Goal: Task Accomplishment & Management: Manage account settings

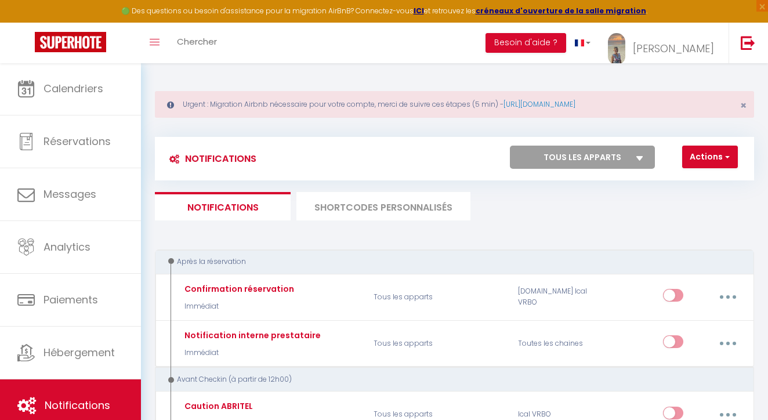
select select
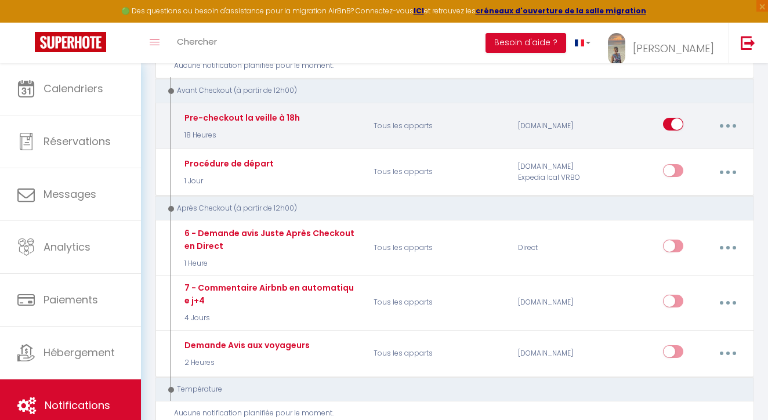
click at [727, 124] on icon "button" at bounding box center [727, 125] width 3 height 3
click at [677, 146] on link "Editer" at bounding box center [697, 154] width 86 height 20
type input "Pre-checkout la veille à 18h"
checkbox input "false"
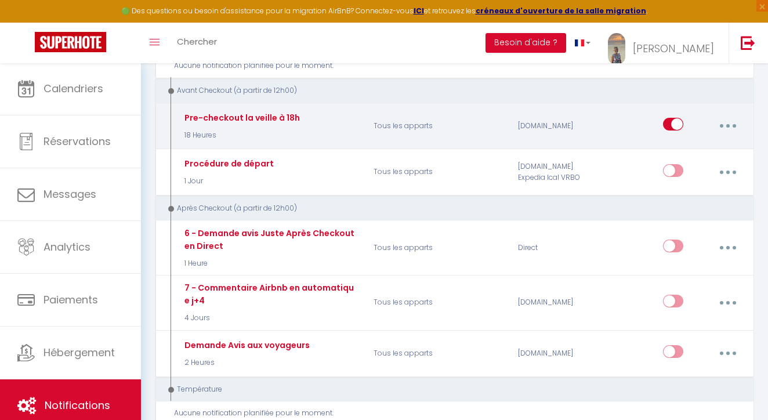
select select "4"
select select "18 Heures"
select select "if_booking_is_paid"
checkbox input "true"
checkbox input "false"
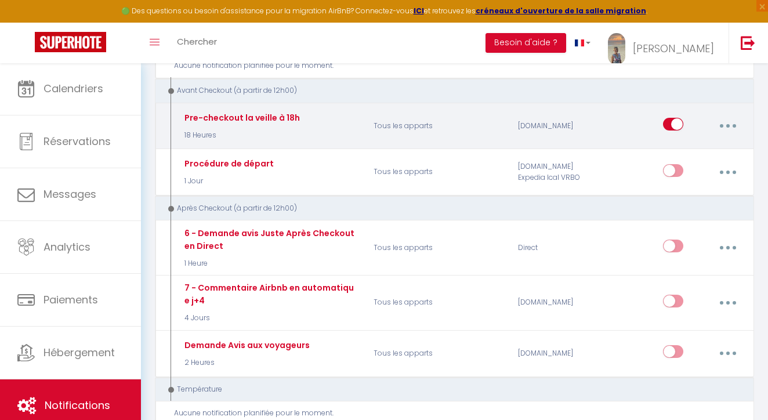
checkbox input "false"
radio input "true"
type input "Procédure pour votre départ - [RENTAL:NAME]"
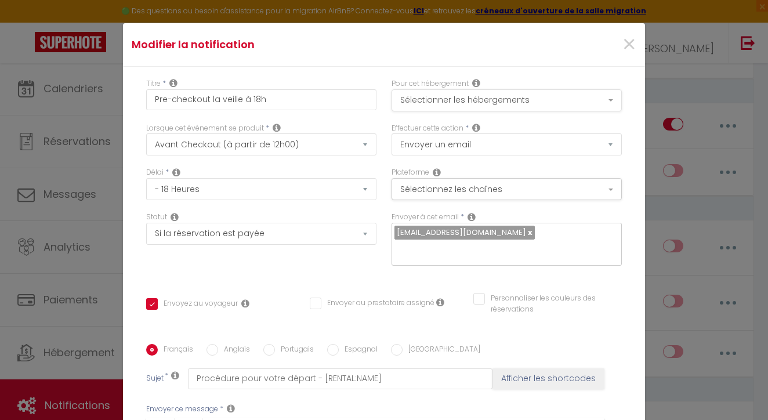
click at [564, 104] on button "Sélectionner les hébergements" at bounding box center [507, 100] width 230 height 22
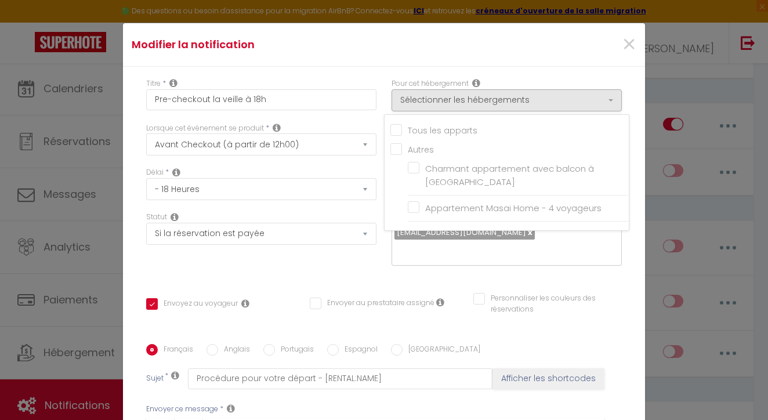
click at [398, 133] on input "Tous les apparts" at bounding box center [509, 130] width 238 height 12
checkbox input "true"
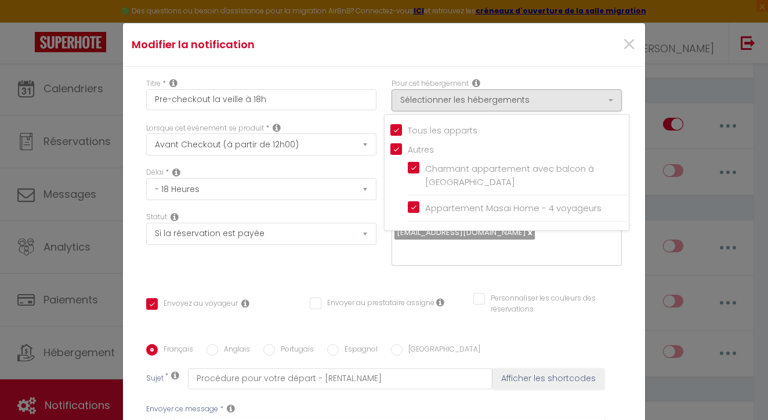
checkbox input "true"
checkbox input "false"
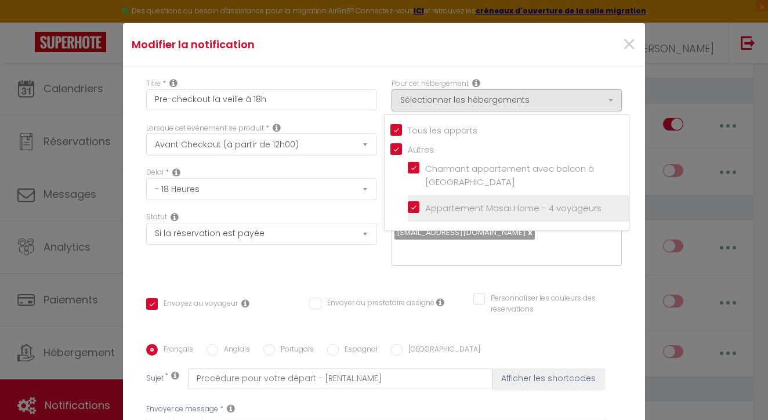
click at [416, 208] on input "Appartement Masai Home - 4 voyageurs" at bounding box center [518, 208] width 221 height 12
checkbox input "false"
checkbox input "true"
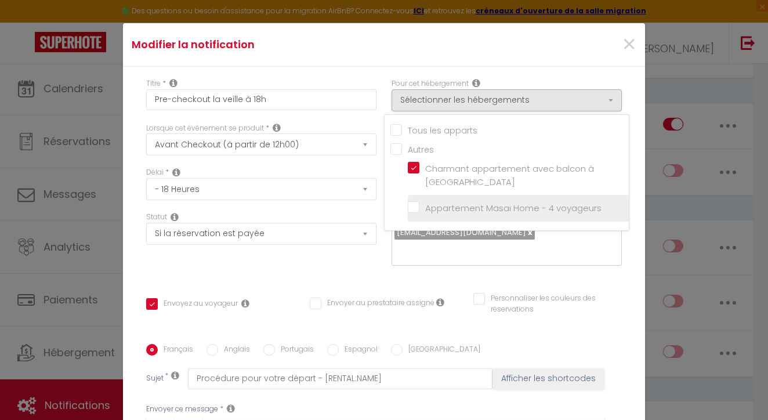
checkbox input "false"
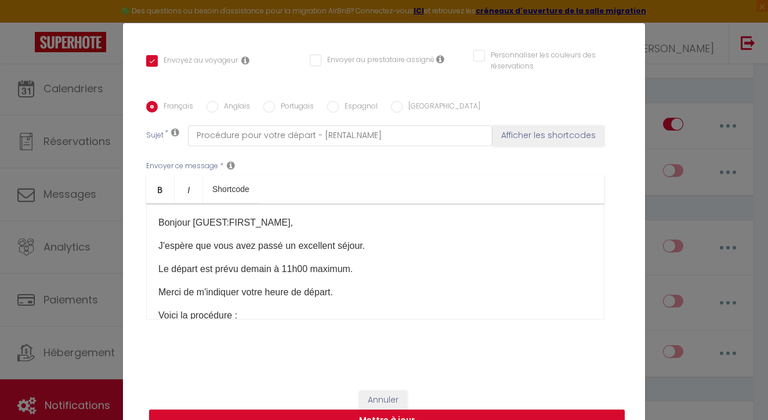
scroll to position [242, 0]
click at [439, 414] on button "Mettre à jour" at bounding box center [387, 421] width 476 height 22
checkbox input "true"
checkbox input "false"
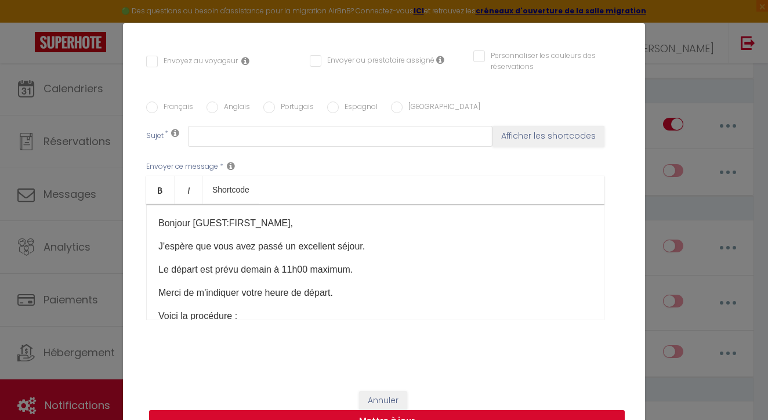
scroll to position [0, 0]
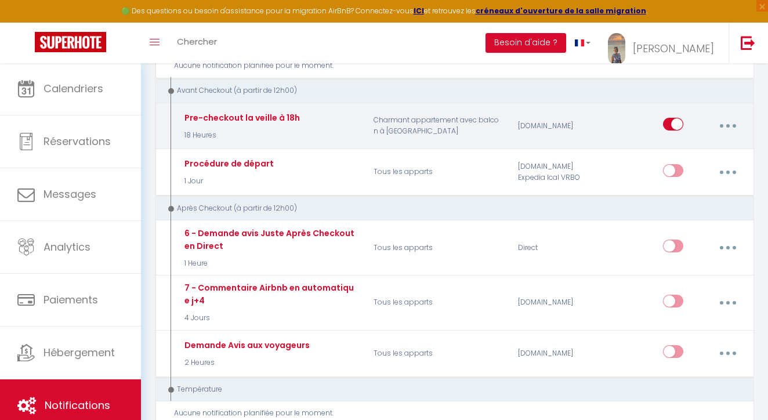
click at [730, 120] on button "button" at bounding box center [727, 126] width 31 height 22
click at [684, 144] on link "Editer" at bounding box center [697, 154] width 86 height 20
type input "Pre-checkout la veille à 18h"
select select "4"
select select "18 Heures"
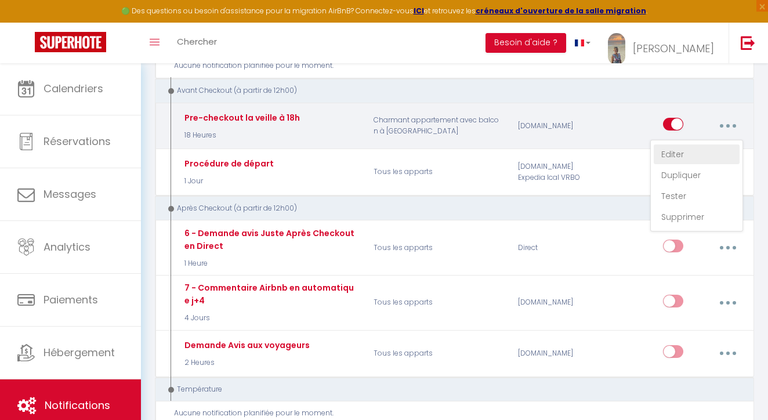
select select "if_booking_is_paid"
checkbox input "true"
checkbox input "false"
radio input "true"
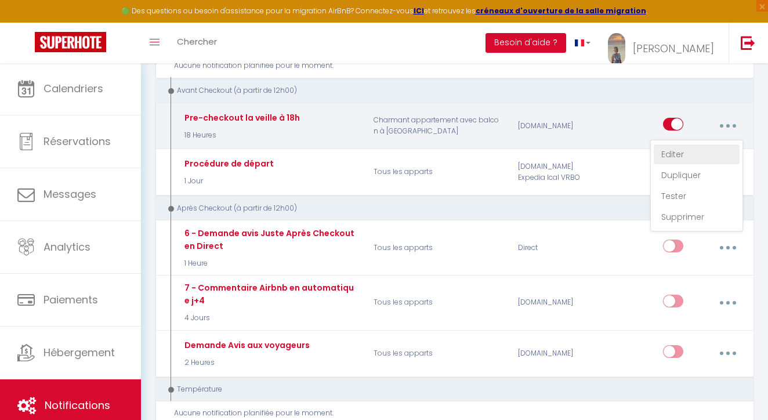
type input "Procédure pour votre départ - [RENTAL:NAME]"
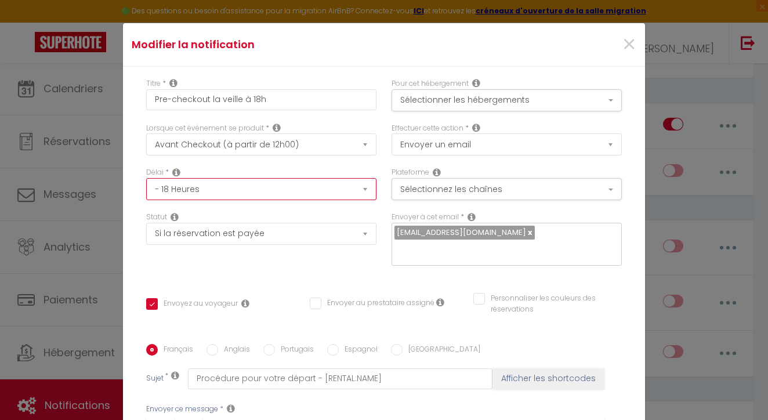
select select "17 Heures"
checkbox input "true"
checkbox input "false"
click at [593, 97] on button "Sélectionner les hébergements" at bounding box center [507, 100] width 230 height 22
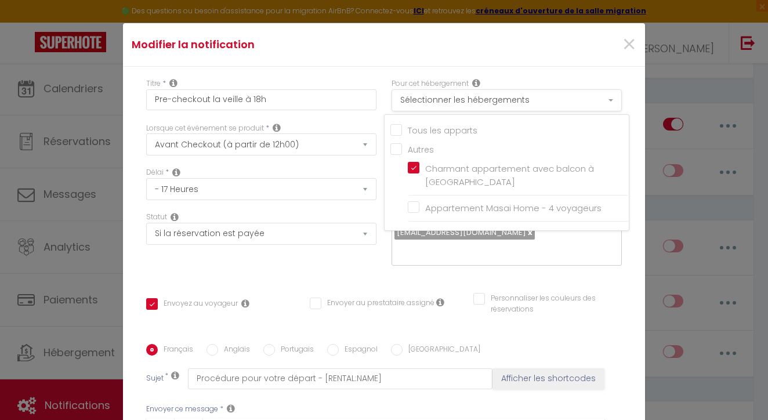
click at [593, 97] on button "Sélectionner les hébergements" at bounding box center [507, 100] width 230 height 22
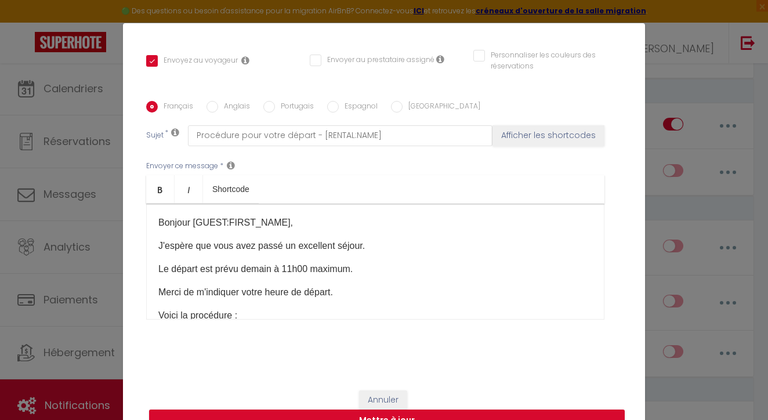
scroll to position [242, 0]
click at [436, 416] on button "Mettre à jour" at bounding box center [387, 421] width 476 height 22
checkbox input "true"
checkbox input "false"
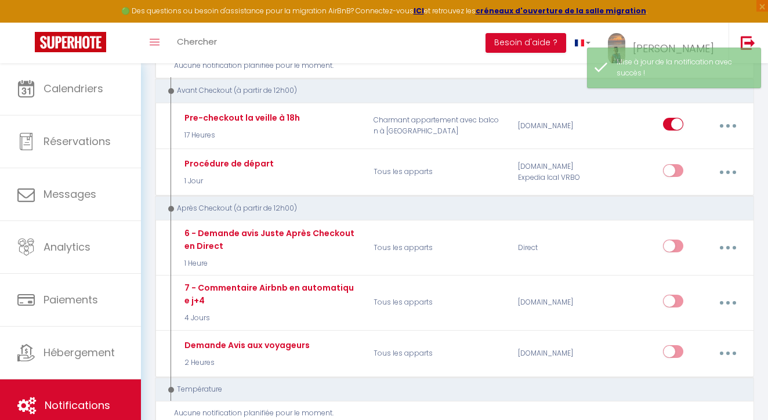
scroll to position [0, 0]
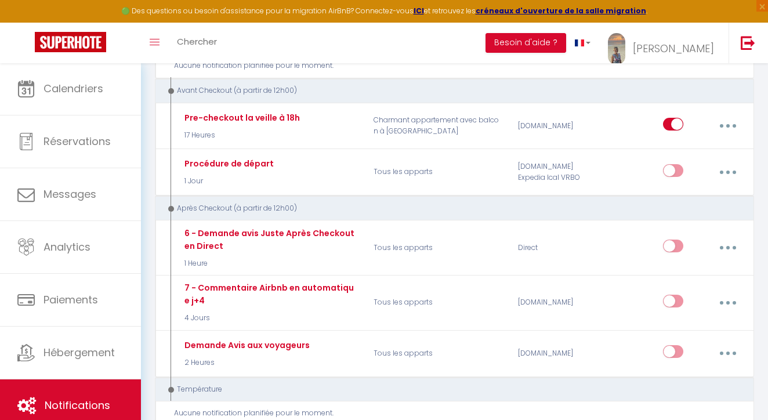
click at [84, 397] on link "Notifications" at bounding box center [70, 405] width 141 height 52
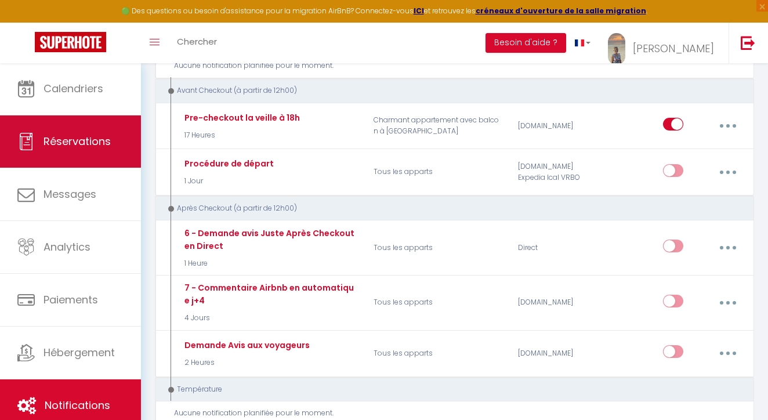
click at [102, 129] on link "Réservations" at bounding box center [70, 141] width 141 height 52
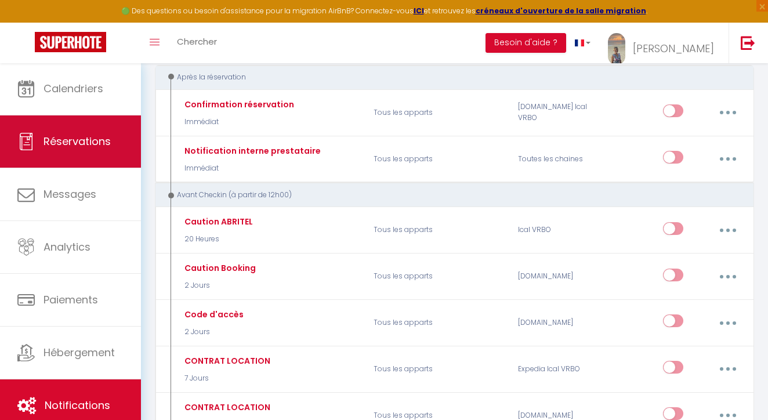
select select "not_cancelled"
select select
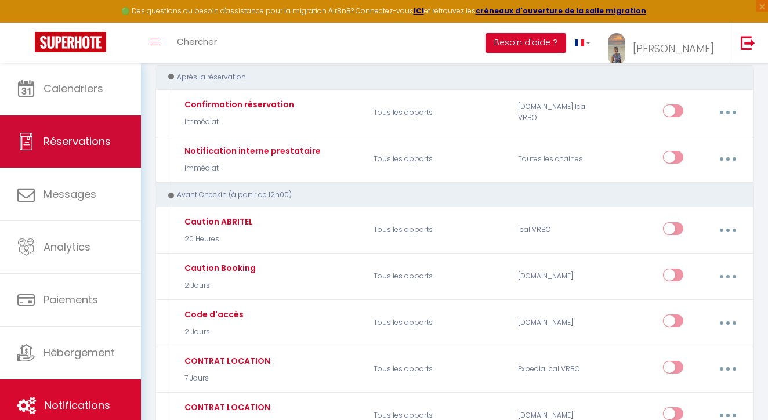
select select
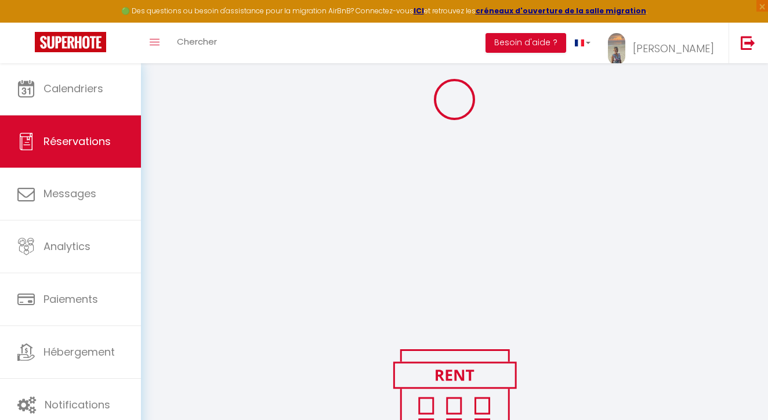
select select
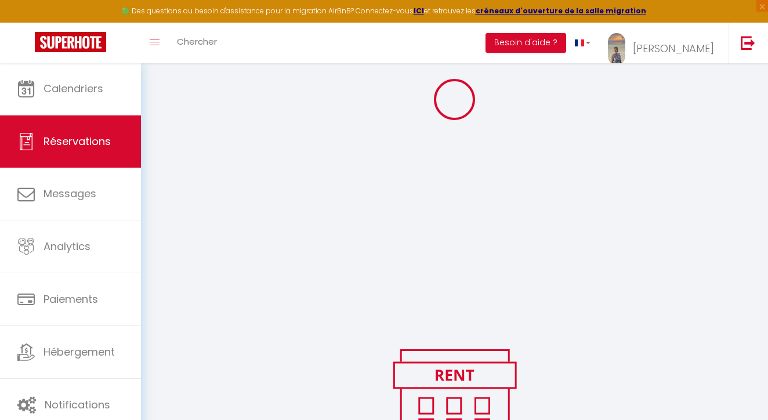
select select
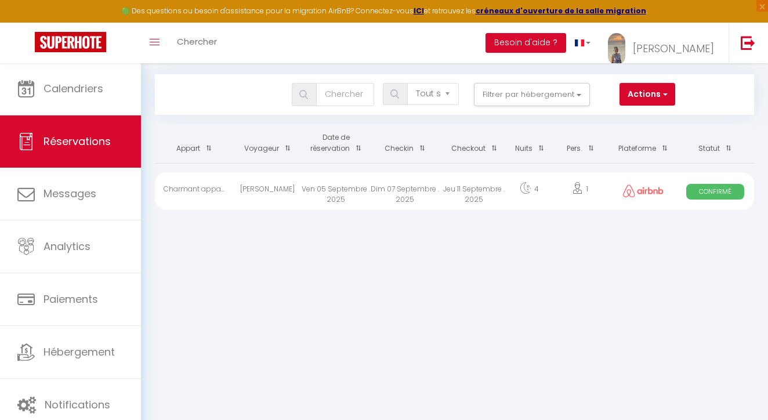
click at [711, 190] on span "Confirmé" at bounding box center [715, 192] width 59 height 16
select select "OK"
select select "0"
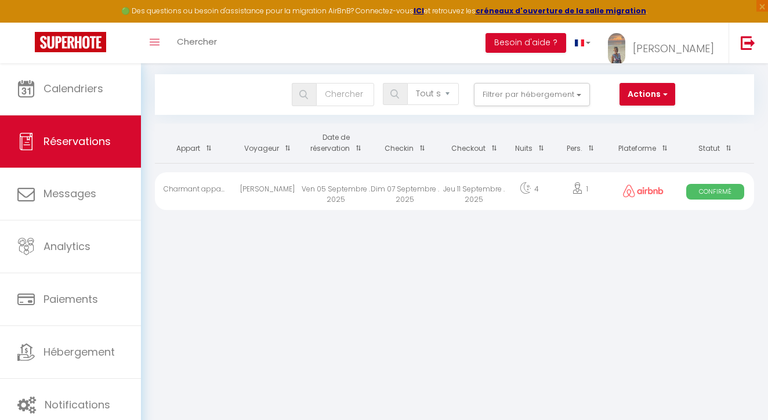
select select "1"
select select
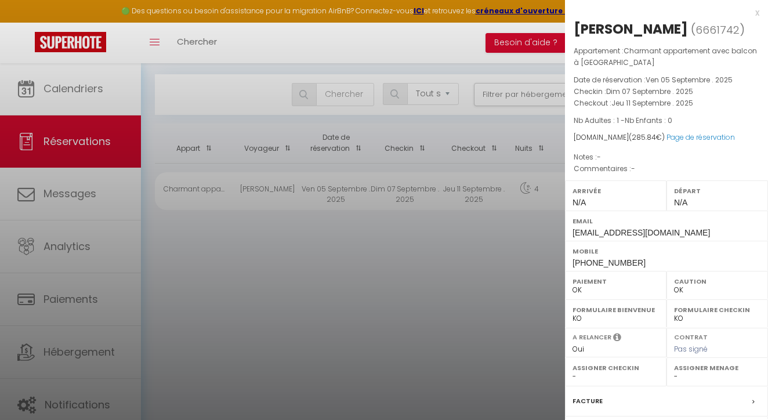
drag, startPoint x: 676, startPoint y: 30, endPoint x: 717, endPoint y: 28, distance: 40.6
click at [717, 28] on span "( 6661742 )" at bounding box center [718, 29] width 54 height 16
click at [108, 396] on div at bounding box center [384, 210] width 768 height 420
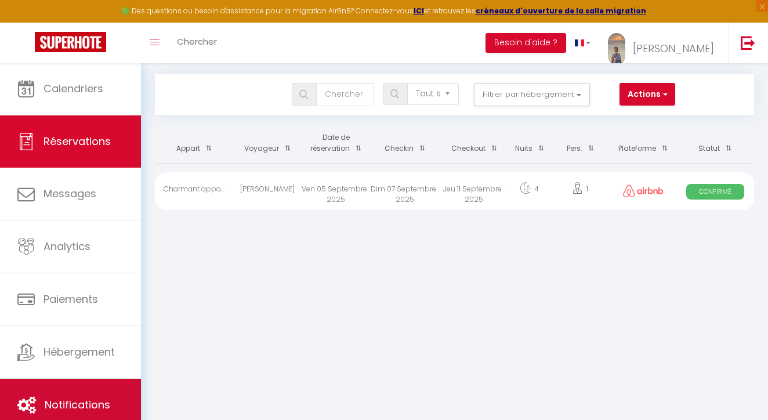
click at [108, 396] on link "Notifications" at bounding box center [70, 405] width 141 height 52
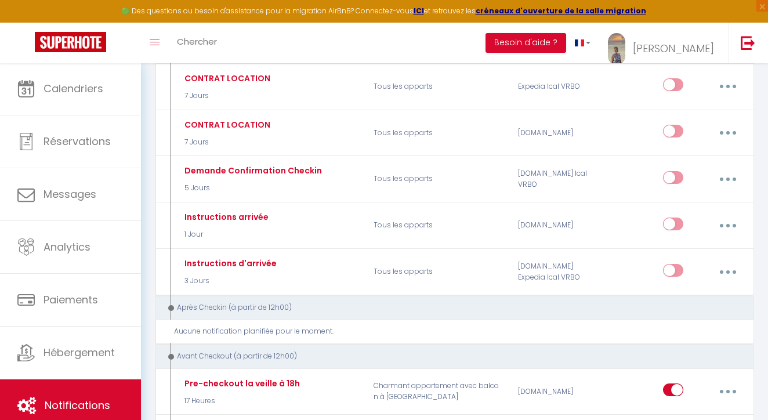
scroll to position [503, 0]
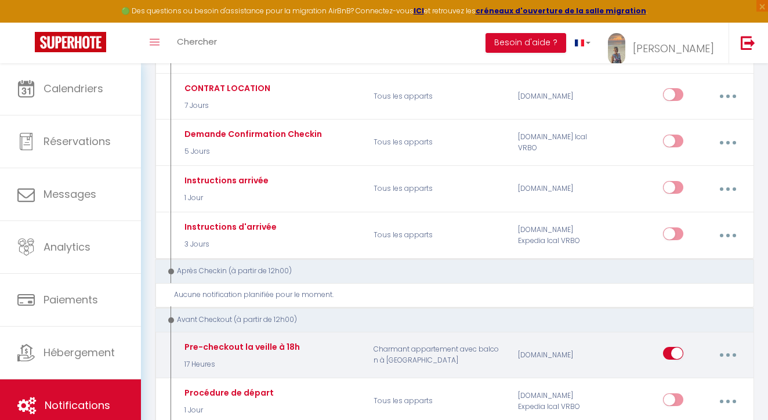
click at [729, 353] on icon "button" at bounding box center [727, 354] width 3 height 3
click at [697, 415] on link "Tester" at bounding box center [697, 425] width 86 height 20
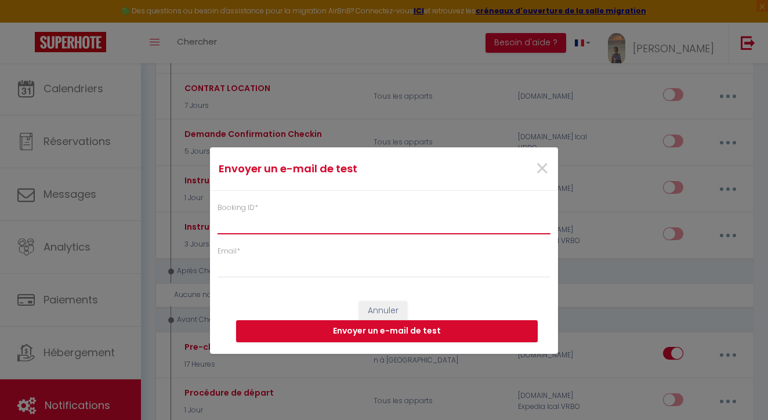
click at [359, 227] on input "Booking ID *" at bounding box center [384, 223] width 333 height 21
type input "6661742"
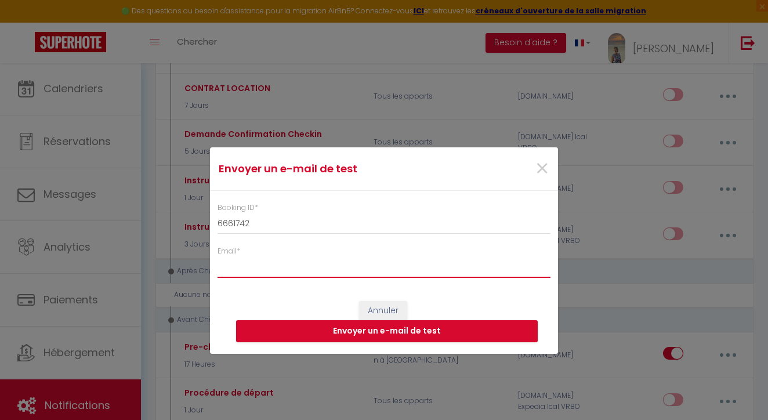
click at [323, 269] on input "Email *" at bounding box center [384, 267] width 333 height 21
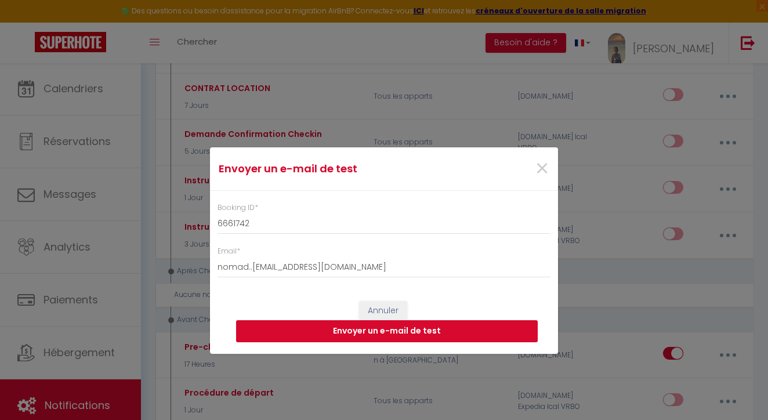
click at [353, 328] on button "Envoyer un e-mail de test" at bounding box center [387, 331] width 302 height 22
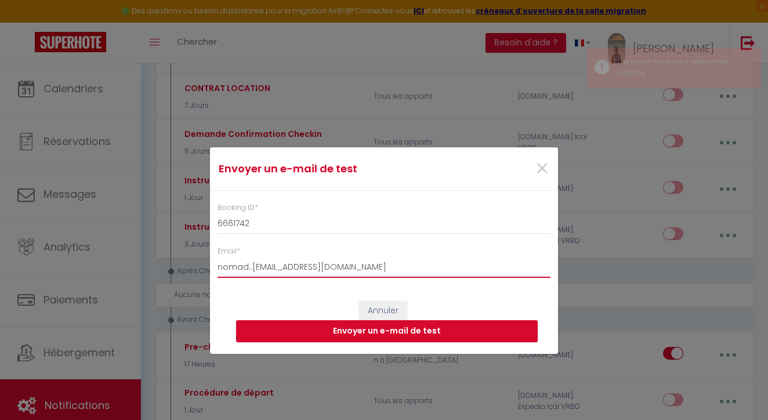
click at [251, 263] on input "nomad..[EMAIL_ADDRESS][DOMAIN_NAME]" at bounding box center [384, 267] width 333 height 21
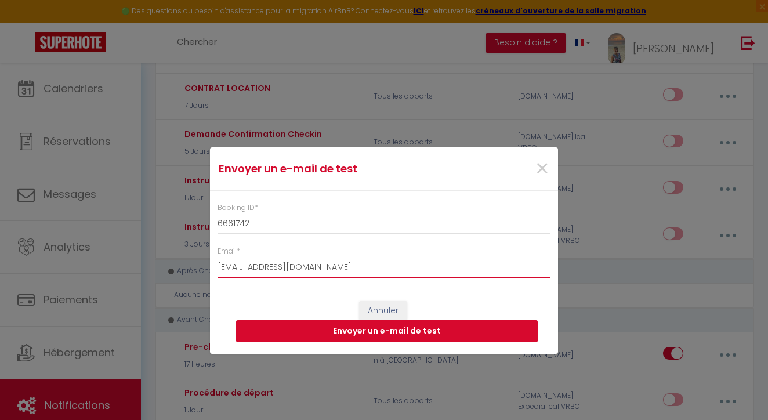
type input "[EMAIL_ADDRESS][DOMAIN_NAME]"
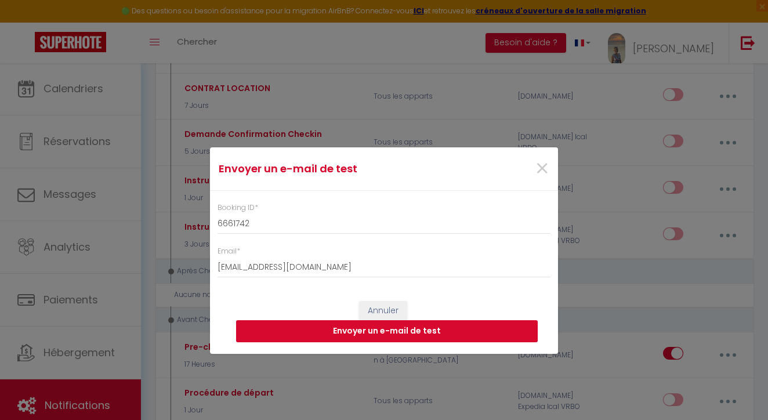
click at [351, 332] on button "Envoyer un e-mail de test" at bounding box center [387, 331] width 302 height 22
click at [542, 168] on span "×" at bounding box center [542, 168] width 15 height 35
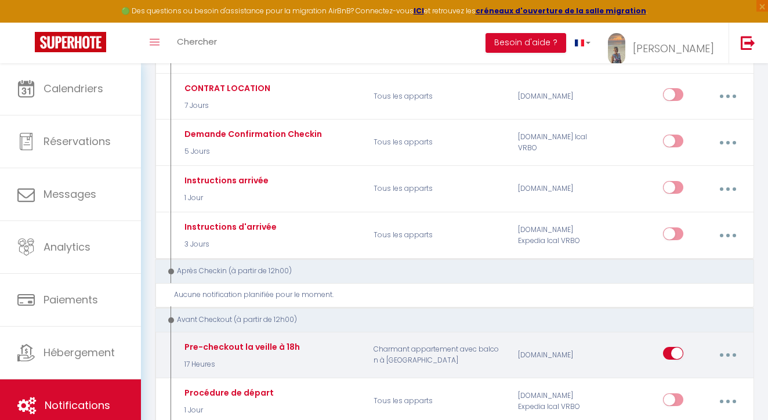
click at [724, 346] on button "button" at bounding box center [727, 355] width 31 height 22
click at [674, 374] on link "Editer" at bounding box center [697, 384] width 86 height 20
type input "Pre-checkout la veille à 18h"
select select "4"
select select "17 Heures"
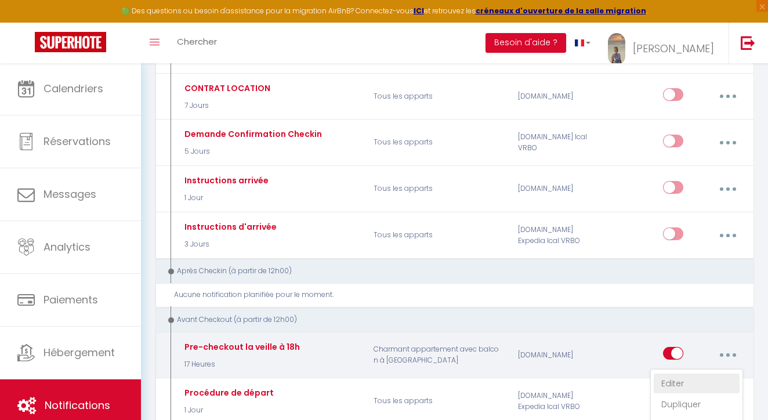
select select "if_booking_is_paid"
checkbox input "true"
checkbox input "false"
radio input "true"
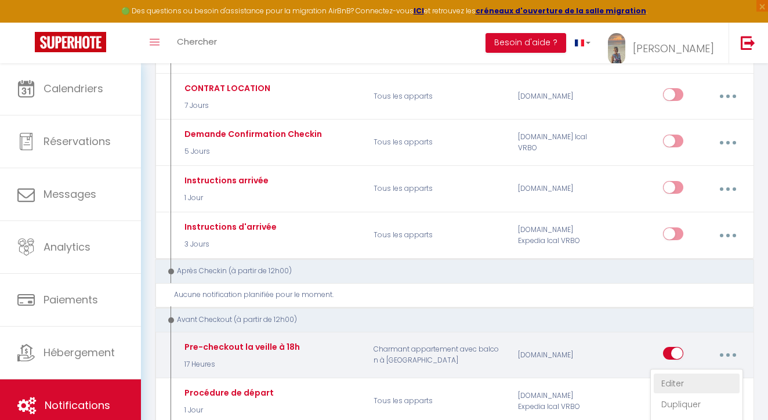
type input "Procédure pour votre départ - [RENTAL:NAME]"
checkbox input "true"
checkbox input "false"
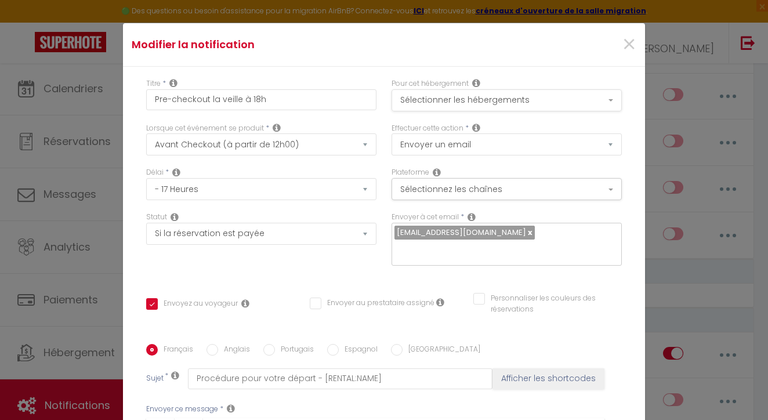
click at [488, 103] on button "Sélectionner les hébergements" at bounding box center [507, 100] width 230 height 22
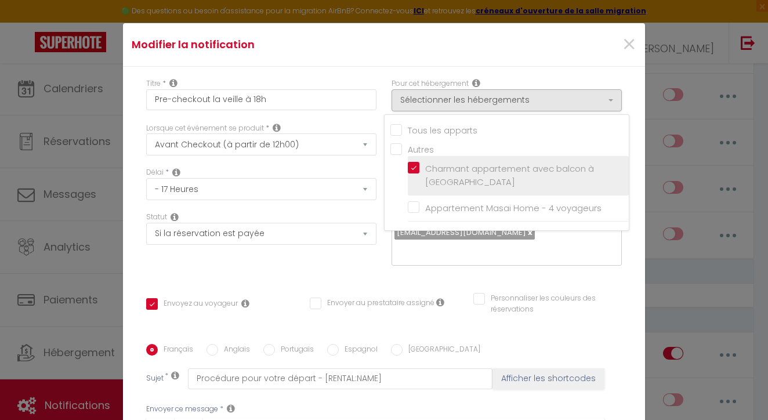
click at [449, 175] on input "Charmant appartement avec balcon à [GEOGRAPHIC_DATA]" at bounding box center [518, 175] width 221 height 12
checkbox input "true"
checkbox input "false"
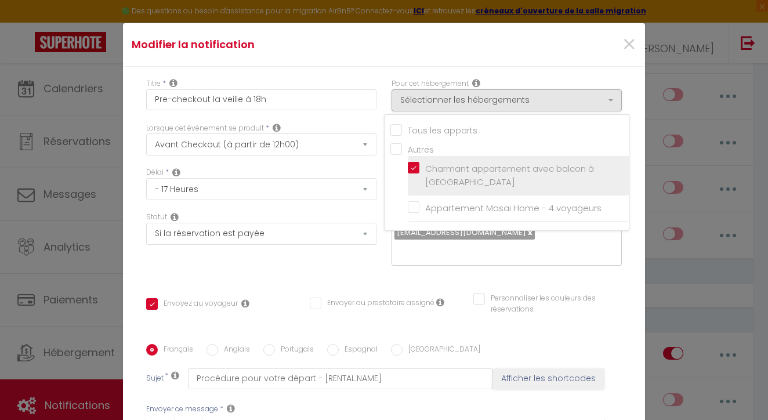
checkbox input "false"
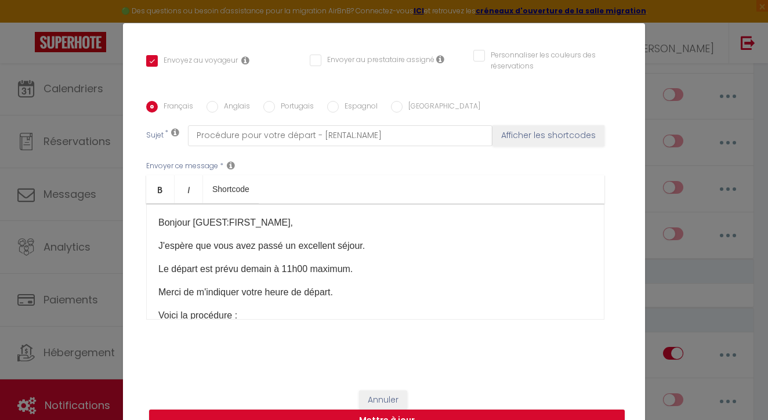
scroll to position [242, 0]
click at [416, 415] on button "Mettre à jour" at bounding box center [387, 421] width 476 height 22
checkbox input "true"
checkbox input "false"
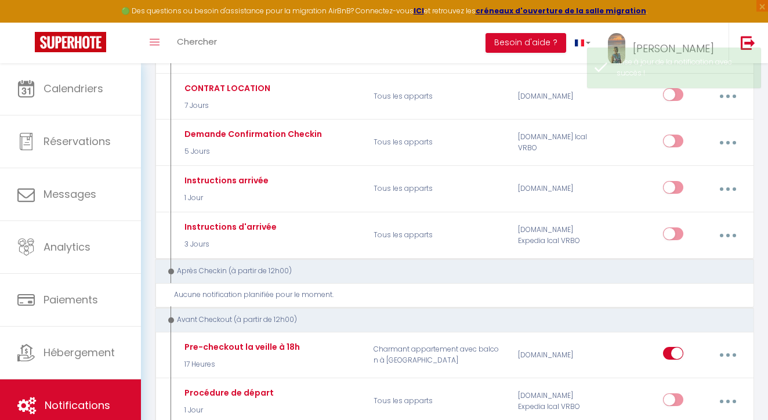
scroll to position [0, 0]
